Goal: Task Accomplishment & Management: Use online tool/utility

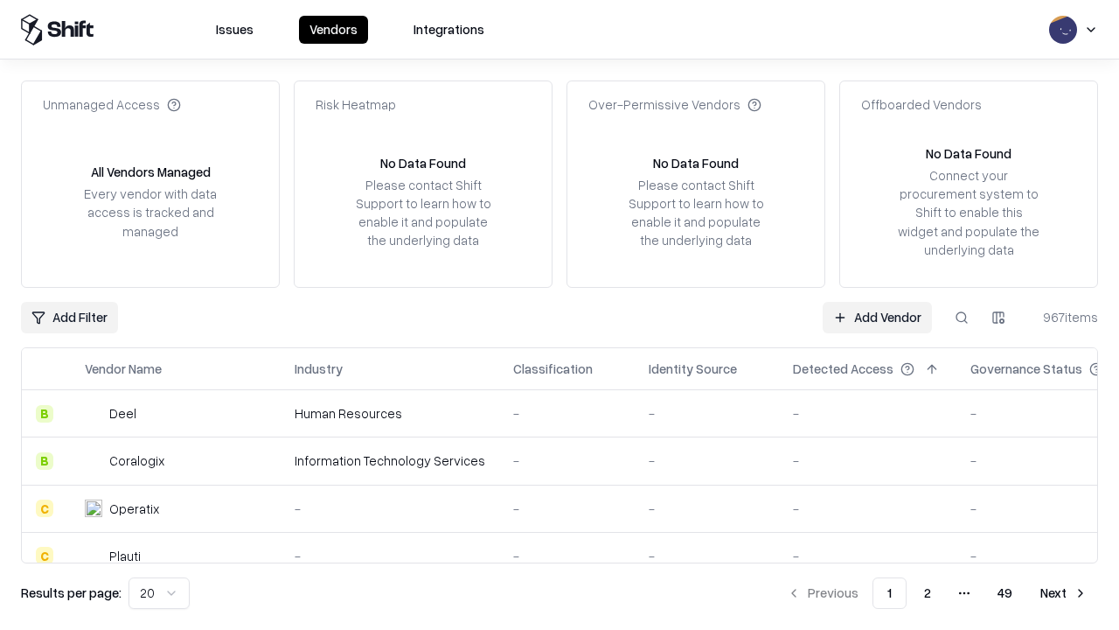
click at [877, 317] on link "Add Vendor" at bounding box center [877, 317] width 109 height 31
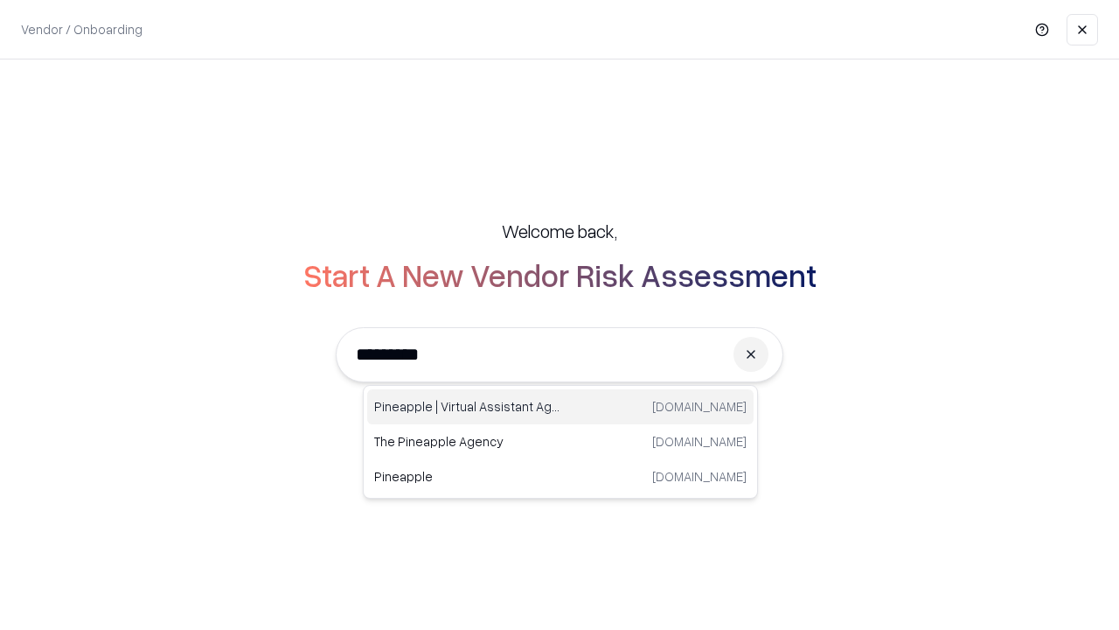
click at [560, 407] on div "Pineapple | Virtual Assistant Agency [DOMAIN_NAME]" at bounding box center [560, 406] width 386 height 35
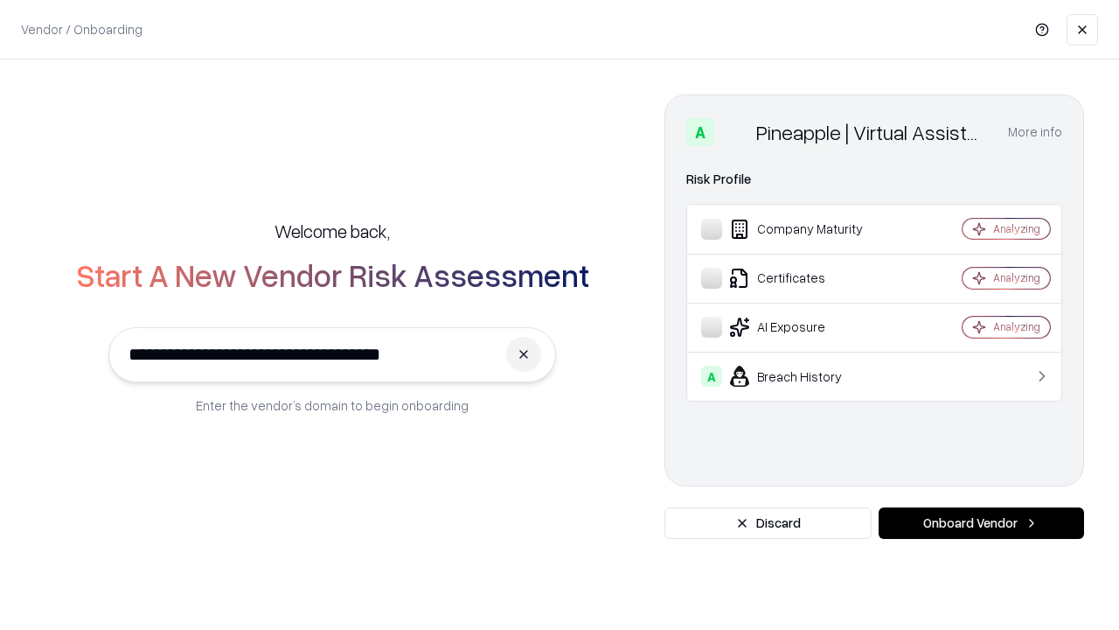
type input "**********"
click at [981, 523] on button "Onboard Vendor" at bounding box center [981, 522] width 205 height 31
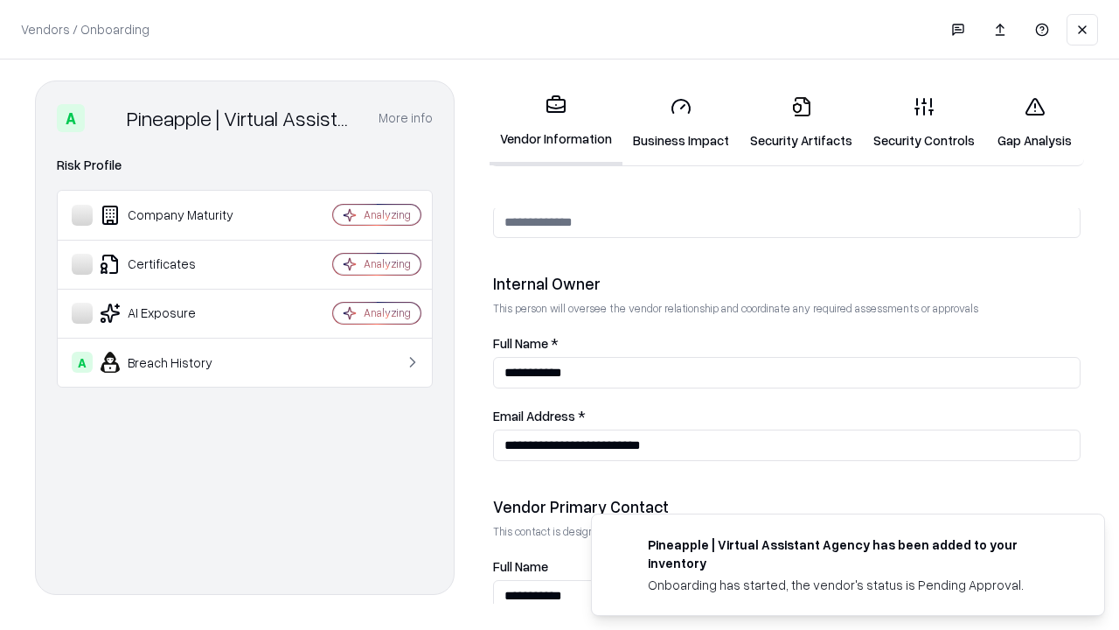
scroll to position [906, 0]
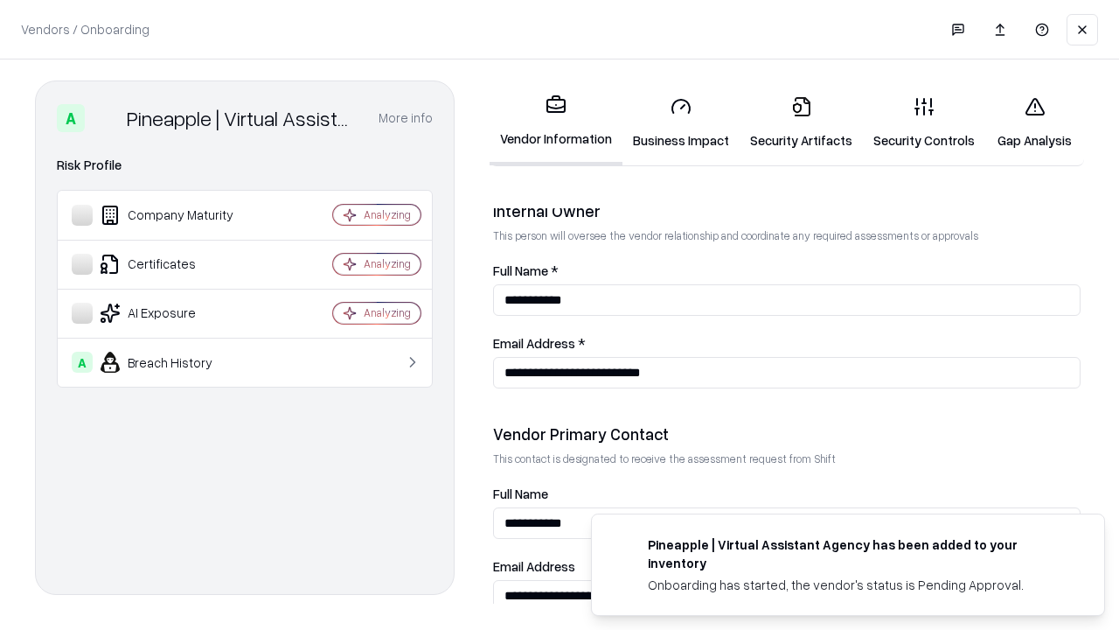
click at [681, 122] on link "Business Impact" at bounding box center [681, 122] width 117 height 81
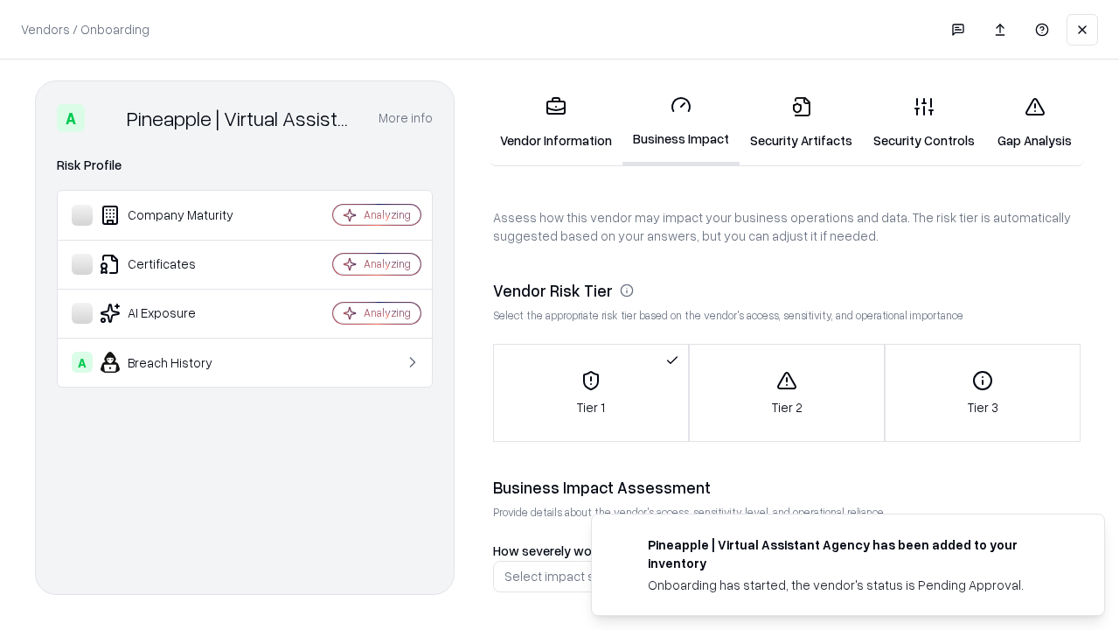
click at [1034, 122] on link "Gap Analysis" at bounding box center [1034, 122] width 99 height 81
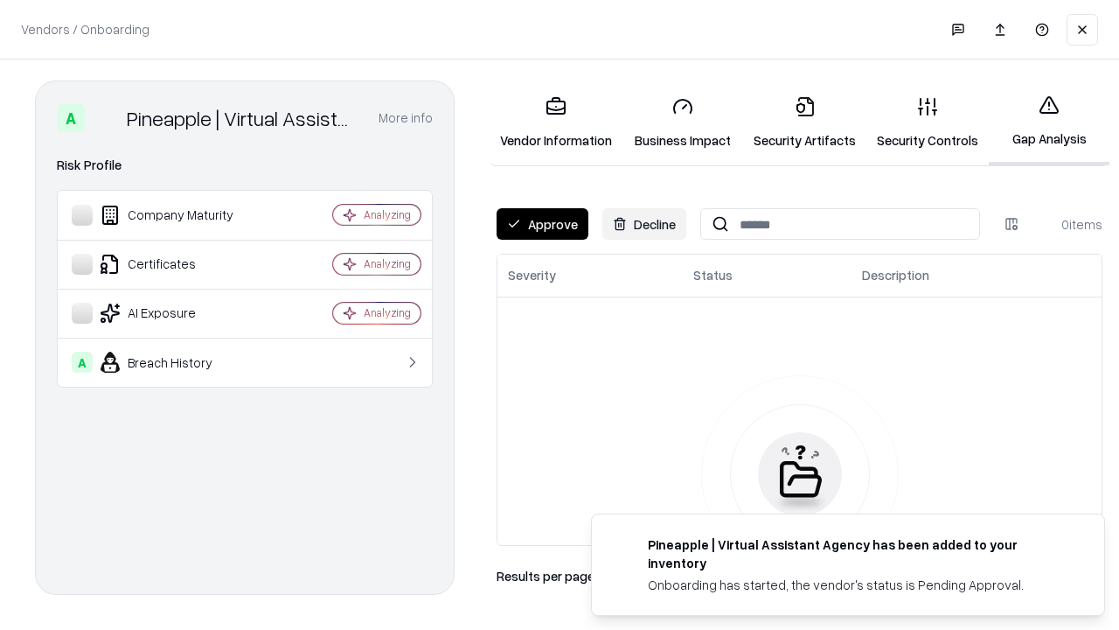
click at [542, 224] on button "Approve" at bounding box center [543, 223] width 92 height 31
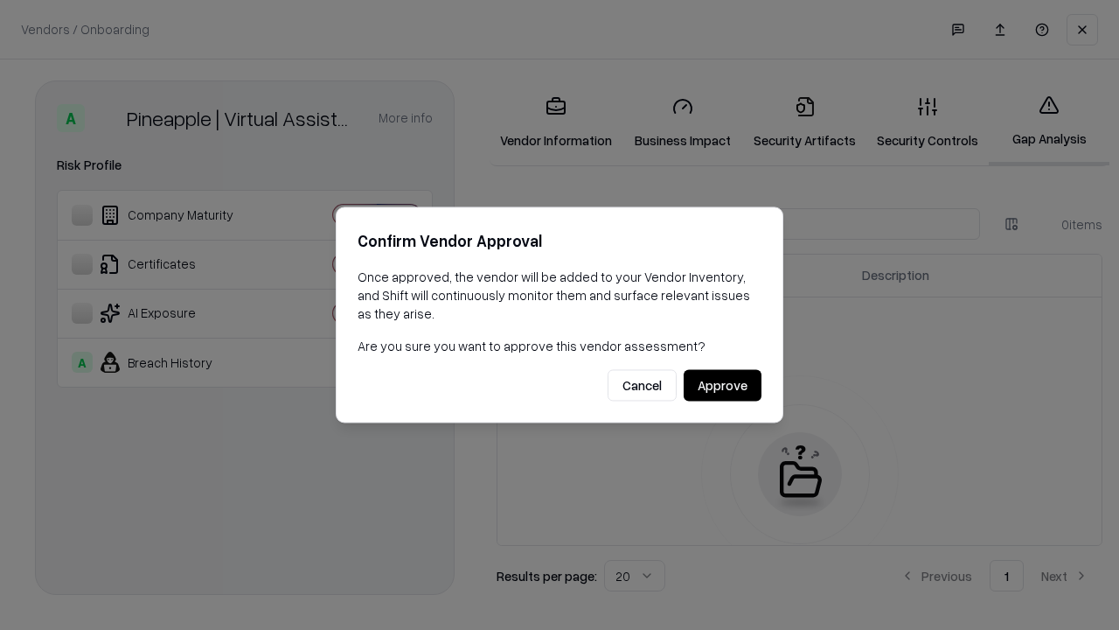
click at [722, 385] on button "Approve" at bounding box center [723, 385] width 78 height 31
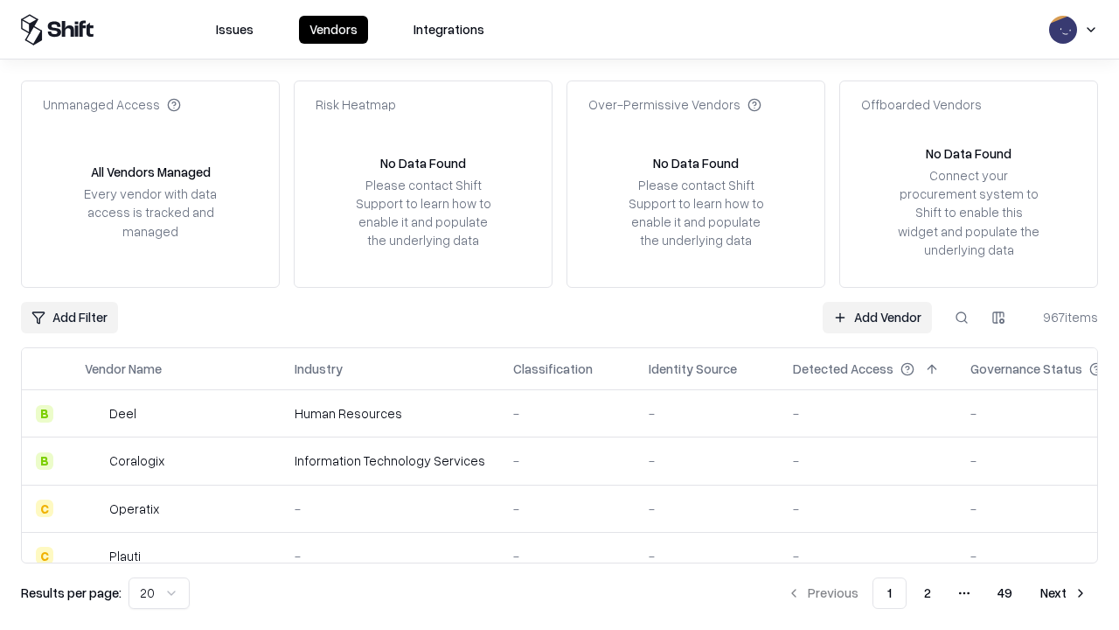
type input "**********"
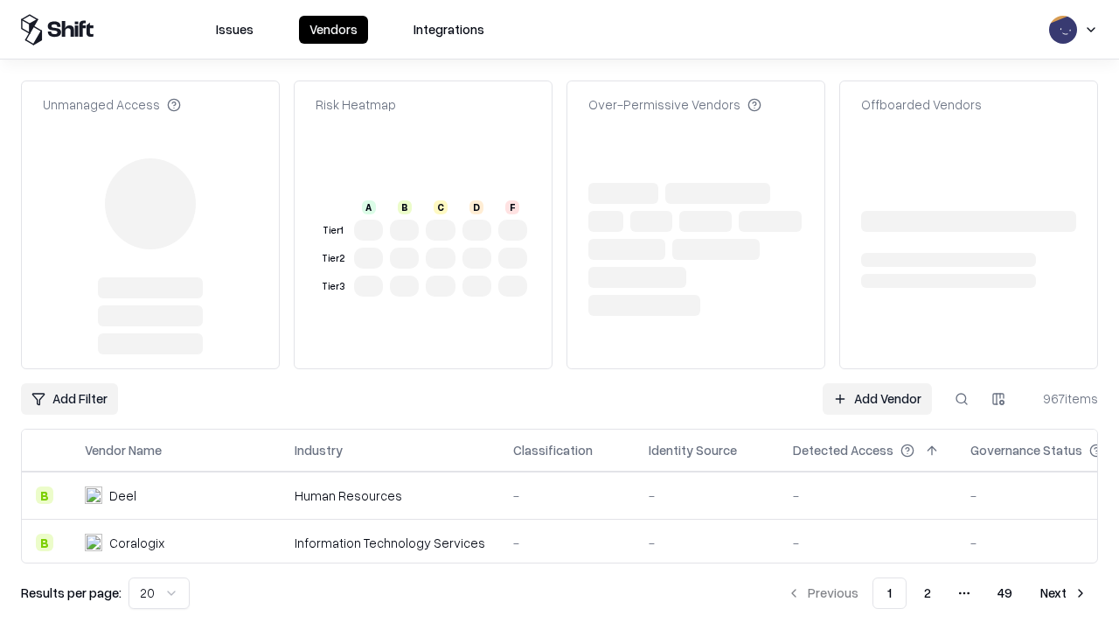
click at [877, 383] on link "Add Vendor" at bounding box center [877, 398] width 109 height 31
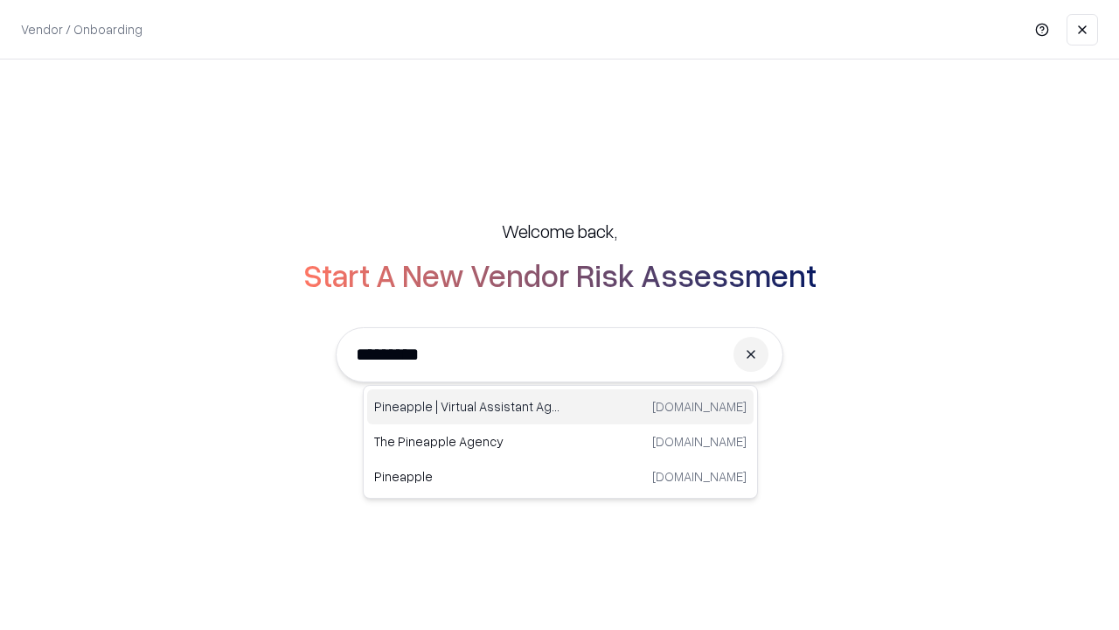
click at [560, 407] on div "Pineapple | Virtual Assistant Agency [DOMAIN_NAME]" at bounding box center [560, 406] width 386 height 35
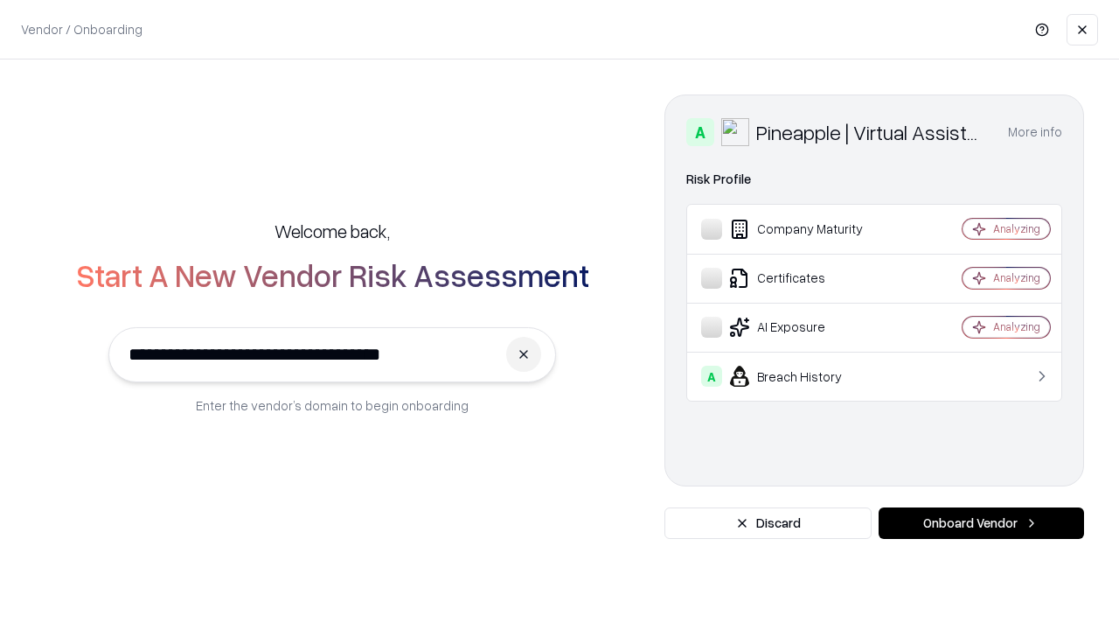
type input "**********"
click at [981, 523] on button "Onboard Vendor" at bounding box center [981, 522] width 205 height 31
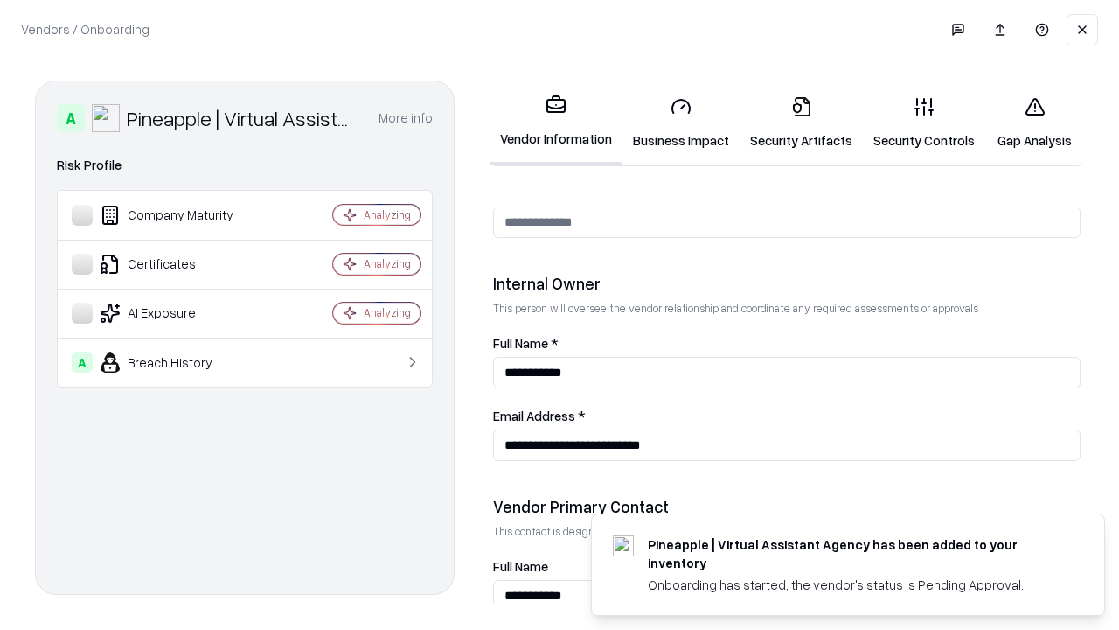
scroll to position [906, 0]
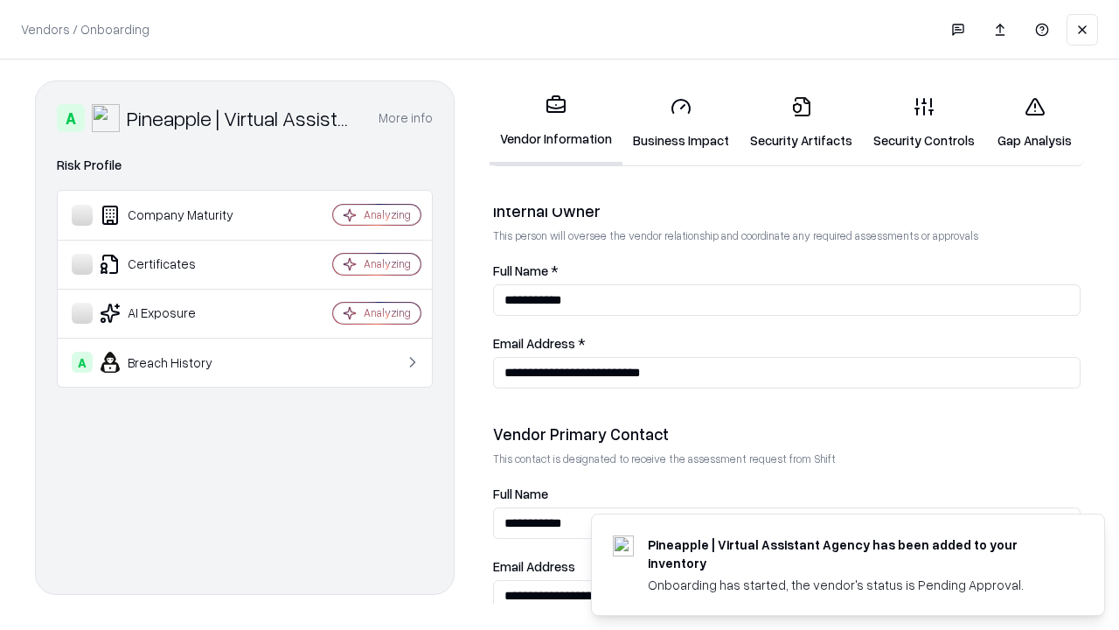
click at [1034, 122] on link "Gap Analysis" at bounding box center [1034, 122] width 99 height 81
